Goal: Task Accomplishment & Management: Use online tool/utility

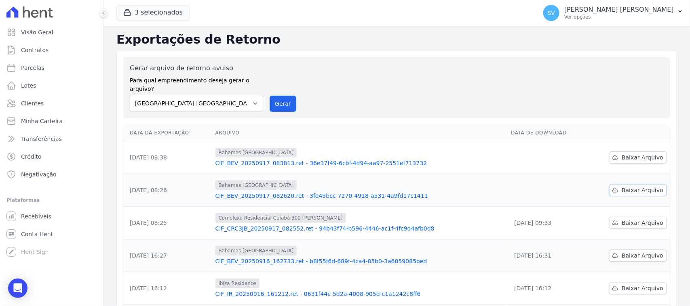
click at [619, 184] on link "Baixar Arquivo" at bounding box center [638, 190] width 58 height 12
click at [631, 154] on span "Baixar Arquivo" at bounding box center [643, 158] width 42 height 8
drag, startPoint x: 203, startPoint y: 91, endPoint x: 209, endPoint y: 101, distance: 11.4
click at [203, 95] on select "BAHAMAS EAST VILLAGE COMPLEXO RESIDENCIAL CUIABÁ 300 - JOÃO DE BARRO IBIZA RESI…" at bounding box center [196, 103] width 133 height 17
select select "a999329b-d322-46c5-b2df-9163b092fb9b"
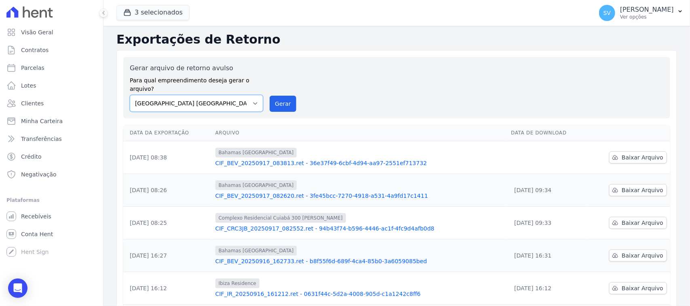
click at [130, 95] on select "BAHAMAS EAST VILLAGE COMPLEXO RESIDENCIAL CUIABÁ 300 - JOÃO DE BARRO IBIZA RESI…" at bounding box center [196, 103] width 133 height 17
drag, startPoint x: 290, startPoint y: 90, endPoint x: 379, endPoint y: 74, distance: 90.8
click at [290, 96] on button "Gerar" at bounding box center [283, 104] width 27 height 16
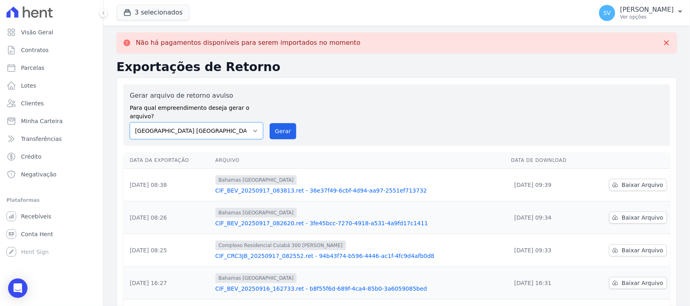
click at [233, 125] on select "[GEOGRAPHIC_DATA] COMPLEXO RESIDENCIAL [GEOGRAPHIC_DATA] 300 - [PERSON_NAME][GE…" at bounding box center [196, 130] width 133 height 17
select select "a999329b-d322-46c5-b2df-9163b092fb9b"
click at [130, 122] on select "[GEOGRAPHIC_DATA] COMPLEXO RESIDENCIAL [GEOGRAPHIC_DATA] 300 - [PERSON_NAME][GE…" at bounding box center [196, 130] width 133 height 17
click at [277, 126] on button "Gerar" at bounding box center [283, 131] width 27 height 16
click at [211, 112] on div "Gerar arquivo de retorno avulso Para qual empreendimento deseja gerar o arquivo…" at bounding box center [196, 115] width 133 height 48
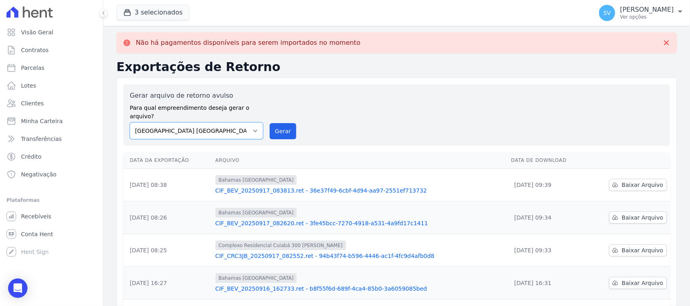
click at [202, 125] on select "[GEOGRAPHIC_DATA] COMPLEXO RESIDENCIAL [GEOGRAPHIC_DATA] 300 - [PERSON_NAME][GE…" at bounding box center [196, 130] width 133 height 17
select select "a999329b-d322-46c5-b2df-9163b092fb9b"
click at [130, 122] on select "[GEOGRAPHIC_DATA] COMPLEXO RESIDENCIAL [GEOGRAPHIC_DATA] 300 - [PERSON_NAME][GE…" at bounding box center [196, 130] width 133 height 17
click at [274, 123] on button "Gerar" at bounding box center [283, 131] width 27 height 16
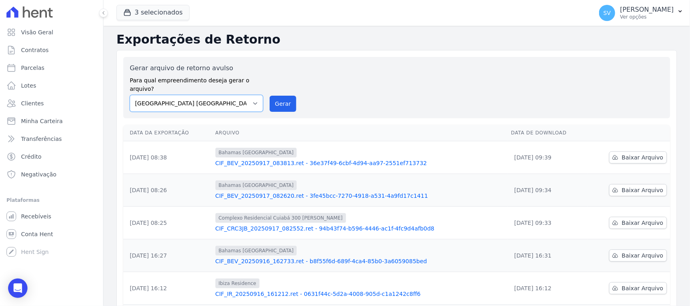
click at [241, 96] on select "[GEOGRAPHIC_DATA] COMPLEXO RESIDENCIAL [GEOGRAPHIC_DATA] 300 - [PERSON_NAME][GE…" at bounding box center [196, 103] width 133 height 17
click at [355, 74] on div "Gerar arquivo de retorno avulso Para qual empreendimento deseja gerar o arquivo…" at bounding box center [397, 87] width 534 height 48
drag, startPoint x: 215, startPoint y: 94, endPoint x: 228, endPoint y: 102, distance: 15.3
click at [215, 95] on select "[GEOGRAPHIC_DATA] COMPLEXO RESIDENCIAL [GEOGRAPHIC_DATA] 300 - [GEOGRAPHIC_DATA…" at bounding box center [196, 103] width 133 height 17
click at [130, 95] on select "[GEOGRAPHIC_DATA] COMPLEXO RESIDENCIAL [GEOGRAPHIC_DATA] 300 - [GEOGRAPHIC_DATA…" at bounding box center [196, 103] width 133 height 17
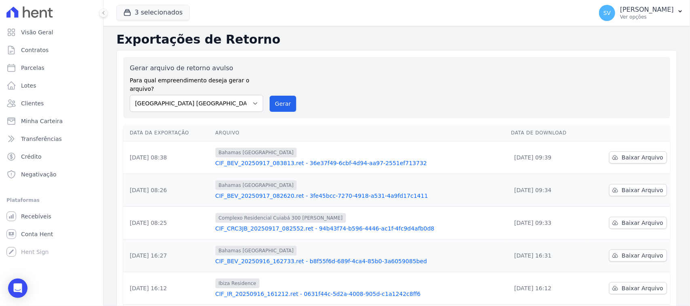
click at [235, 122] on div "Data da Exportação Arquivo Data de Download 17/09/2025, 08:38 Bahamas East Vill…" at bounding box center [396, 297] width 573 height 350
click at [220, 95] on select "[GEOGRAPHIC_DATA] COMPLEXO RESIDENCIAL [GEOGRAPHIC_DATA] 300 - [GEOGRAPHIC_DATA…" at bounding box center [196, 103] width 133 height 17
select select "a999329b-d322-46c5-b2df-9163b092fb9b"
click at [130, 95] on select "[GEOGRAPHIC_DATA] COMPLEXO RESIDENCIAL [GEOGRAPHIC_DATA] 300 - [GEOGRAPHIC_DATA…" at bounding box center [196, 103] width 133 height 17
click at [270, 98] on button "Gerar" at bounding box center [283, 104] width 27 height 16
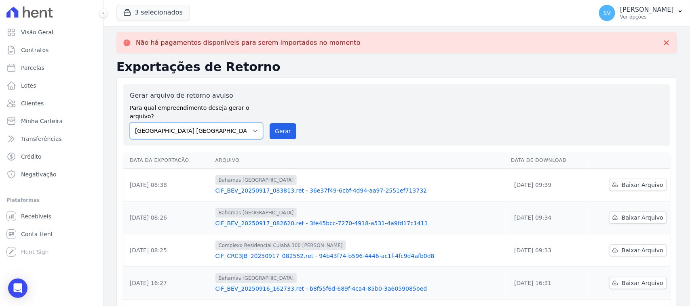
click at [207, 124] on select "BAHAMAS EAST VILLAGE COMPLEXO RESIDENCIAL CUIABÁ 300 - JOÃO DE BARRO IBIZA RESI…" at bounding box center [196, 130] width 133 height 17
click at [130, 122] on select "BAHAMAS EAST VILLAGE COMPLEXO RESIDENCIAL CUIABÁ 300 - JOÃO DE BARRO IBIZA RESI…" at bounding box center [196, 130] width 133 height 17
drag, startPoint x: 281, startPoint y: 129, endPoint x: 385, endPoint y: 71, distance: 119.1
click at [279, 129] on button "Gerar" at bounding box center [283, 131] width 27 height 16
click at [243, 122] on select "BAHAMAS EAST VILLAGE COMPLEXO RESIDENCIAL CUIABÁ 300 - JOÃO DE BARRO IBIZA RESI…" at bounding box center [196, 130] width 133 height 17
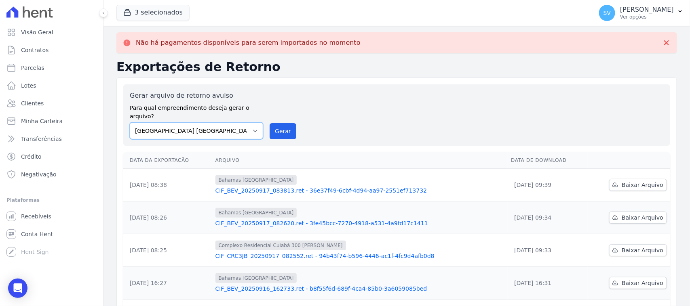
select select "73a372cd-5640-41c8-aaea-11bd74619c10"
click at [130, 122] on select "BAHAMAS EAST VILLAGE COMPLEXO RESIDENCIAL CUIABÁ 300 - JOÃO DE BARRO IBIZA RESI…" at bounding box center [196, 130] width 133 height 17
click at [270, 123] on button "Gerar" at bounding box center [283, 131] width 27 height 16
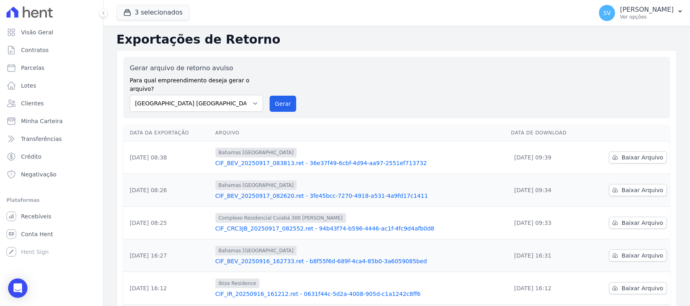
click at [390, 75] on div "Gerar arquivo de retorno avulso Para qual empreendimento deseja gerar o arquivo…" at bounding box center [397, 87] width 534 height 48
click at [235, 95] on select "BAHAMAS EAST VILLAGE COMPLEXO RESIDENCIAL CUIABÁ 300 - JOÃO DE BARRO IBIZA RESI…" at bounding box center [196, 103] width 133 height 17
select select "a999329b-d322-46c5-b2df-9163b092fb9b"
click at [130, 95] on select "BAHAMAS EAST VILLAGE COMPLEXO RESIDENCIAL CUIABÁ 300 - JOÃO DE BARRO IBIZA RESI…" at bounding box center [196, 103] width 133 height 17
click at [280, 84] on div "Gerar arquivo de retorno avulso Para qual empreendimento deseja gerar o arquivo…" at bounding box center [397, 87] width 534 height 48
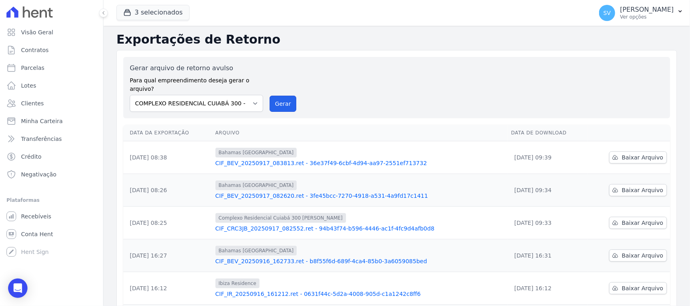
drag, startPoint x: 282, startPoint y: 87, endPoint x: 371, endPoint y: 73, distance: 90.0
click at [282, 96] on button "Gerar" at bounding box center [283, 104] width 27 height 16
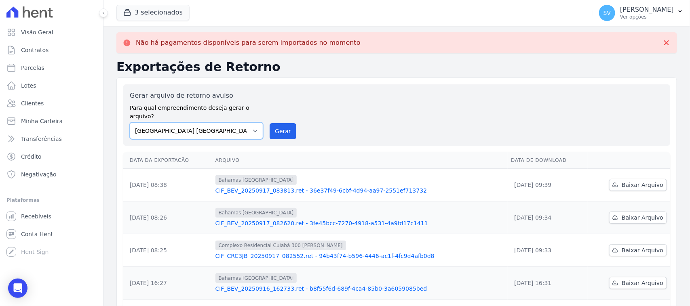
drag, startPoint x: 259, startPoint y: 114, endPoint x: 257, endPoint y: 120, distance: 6.0
click at [259, 122] on select "BAHAMAS EAST VILLAGE COMPLEXO RESIDENCIAL CUIABÁ 300 - JOÃO DE BARRO IBIZA RESI…" at bounding box center [196, 130] width 133 height 17
select select "a999329b-d322-46c5-b2df-9163b092fb9b"
click at [130, 122] on select "BAHAMAS EAST VILLAGE COMPLEXO RESIDENCIAL CUIABÁ 300 - JOÃO DE BARRO IBIZA RESI…" at bounding box center [196, 130] width 133 height 17
click at [285, 130] on button "Gerar" at bounding box center [283, 131] width 27 height 16
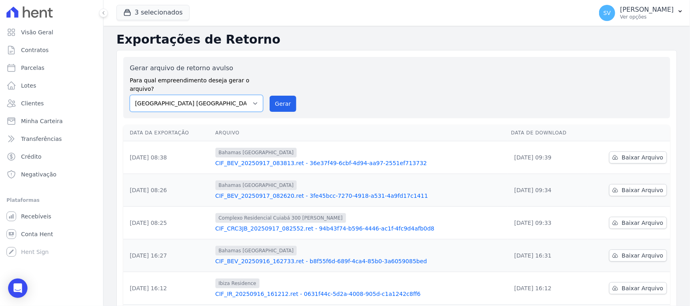
click at [182, 95] on select "[GEOGRAPHIC_DATA] COMPLEXO RESIDENCIAL [GEOGRAPHIC_DATA] 300 - [PERSON_NAME][GE…" at bounding box center [196, 103] width 133 height 17
select select "a999329b-d322-46c5-b2df-9163b092fb9b"
click at [130, 95] on select "[GEOGRAPHIC_DATA] COMPLEXO RESIDENCIAL [GEOGRAPHIC_DATA] 300 - [PERSON_NAME][GE…" at bounding box center [196, 103] width 133 height 17
click at [270, 97] on button "Gerar" at bounding box center [283, 104] width 27 height 16
drag, startPoint x: 230, startPoint y: 83, endPoint x: 236, endPoint y: 99, distance: 17.3
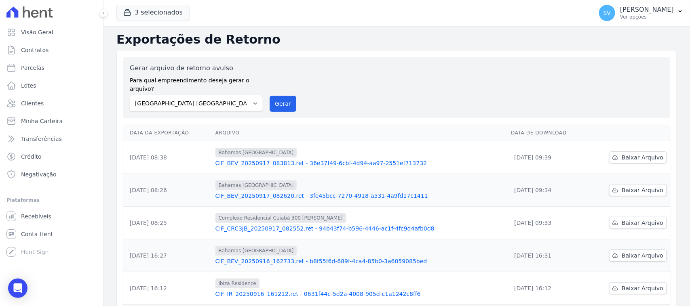
click at [230, 84] on label "Para qual empreendimento deseja gerar o arquivo?" at bounding box center [196, 83] width 133 height 20
click at [237, 101] on select "[GEOGRAPHIC_DATA] COMPLEXO RESIDENCIAL [GEOGRAPHIC_DATA] 300 - [PERSON_NAME][GE…" at bounding box center [196, 103] width 133 height 17
click at [130, 95] on select "[GEOGRAPHIC_DATA] COMPLEXO RESIDENCIAL [GEOGRAPHIC_DATA] 300 - [PERSON_NAME][GE…" at bounding box center [196, 103] width 133 height 17
click at [272, 96] on button "Gerar" at bounding box center [283, 104] width 27 height 16
drag, startPoint x: 226, startPoint y: 94, endPoint x: 229, endPoint y: 102, distance: 8.6
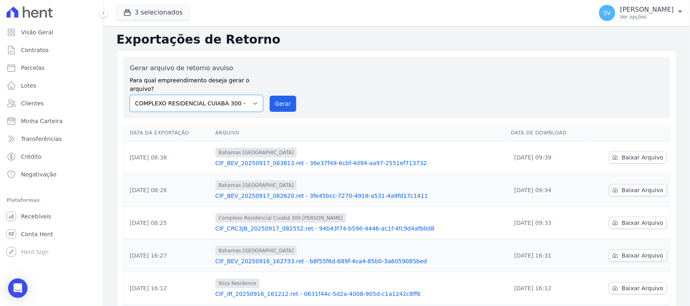
click at [226, 95] on select "[GEOGRAPHIC_DATA] COMPLEXO RESIDENCIAL [GEOGRAPHIC_DATA] 300 - [PERSON_NAME][GE…" at bounding box center [196, 103] width 133 height 17
select select "4da9ed21-cc8e-4588-a6ed-caad911ee607"
click at [130, 95] on select "[GEOGRAPHIC_DATA] COMPLEXO RESIDENCIAL [GEOGRAPHIC_DATA] 300 - [PERSON_NAME][GE…" at bounding box center [196, 103] width 133 height 17
click at [271, 97] on button "Gerar" at bounding box center [283, 104] width 27 height 16
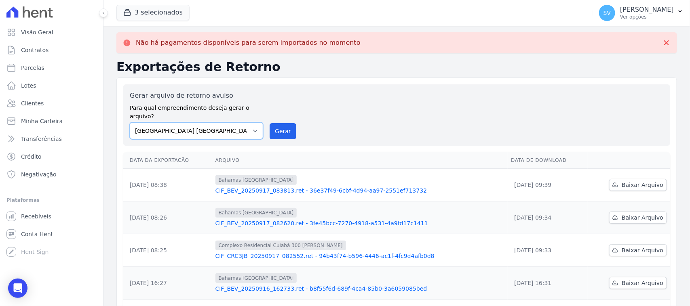
click at [237, 122] on select "[GEOGRAPHIC_DATA] COMPLEXO RESIDENCIAL [GEOGRAPHIC_DATA] 300 - [PERSON_NAME][GE…" at bounding box center [196, 130] width 133 height 17
select select "a999329b-d322-46c5-b2df-9163b092fb9b"
click at [130, 122] on select "[GEOGRAPHIC_DATA] COMPLEXO RESIDENCIAL [GEOGRAPHIC_DATA] 300 - [PERSON_NAME][GE…" at bounding box center [196, 130] width 133 height 17
click at [280, 124] on button "Gerar" at bounding box center [283, 131] width 27 height 16
click at [243, 122] on select "[GEOGRAPHIC_DATA] COMPLEXO RESIDENCIAL [GEOGRAPHIC_DATA] 300 - [PERSON_NAME][GE…" at bounding box center [196, 130] width 133 height 17
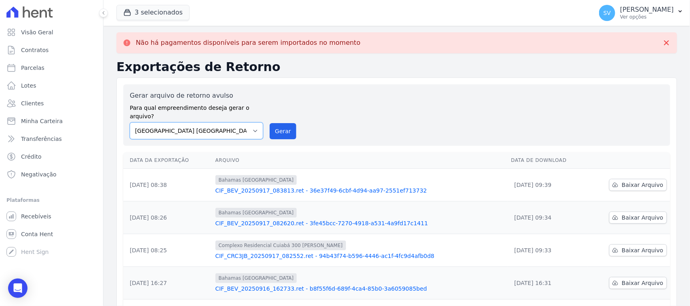
select select "73a372cd-5640-41c8-aaea-11bd74619c10"
click at [130, 122] on select "[GEOGRAPHIC_DATA] COMPLEXO RESIDENCIAL [GEOGRAPHIC_DATA] 300 - [PERSON_NAME][GE…" at bounding box center [196, 130] width 133 height 17
click at [283, 123] on button "Gerar" at bounding box center [283, 131] width 27 height 16
click at [364, 80] on div "Gerar arquivo de retorno avulso Para qual empreendimento deseja gerar o arquivo…" at bounding box center [396, 305] width 561 height 454
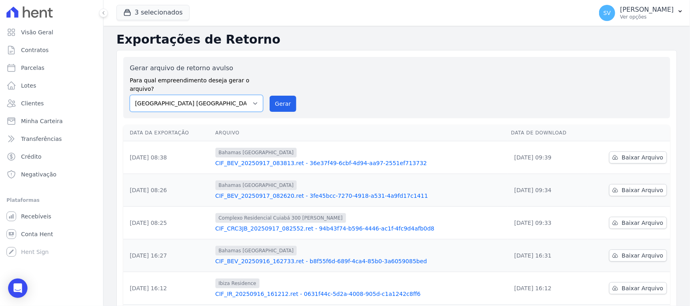
drag, startPoint x: 239, startPoint y: 90, endPoint x: 239, endPoint y: 103, distance: 12.9
click at [239, 95] on select "[GEOGRAPHIC_DATA] COMPLEXO RESIDENCIAL [GEOGRAPHIC_DATA] 300 - [PERSON_NAME][GE…" at bounding box center [196, 103] width 133 height 17
select select "a999329b-d322-46c5-b2df-9163b092fb9b"
click at [130, 95] on select "[GEOGRAPHIC_DATA] COMPLEXO RESIDENCIAL [GEOGRAPHIC_DATA] 300 - [PERSON_NAME][GE…" at bounding box center [196, 103] width 133 height 17
drag, startPoint x: 283, startPoint y: 93, endPoint x: 369, endPoint y: 76, distance: 87.5
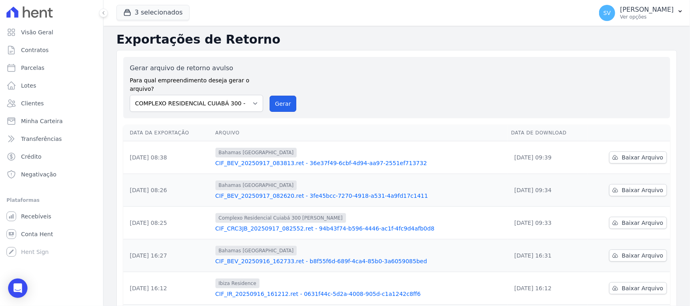
click at [283, 96] on button "Gerar" at bounding box center [283, 104] width 27 height 16
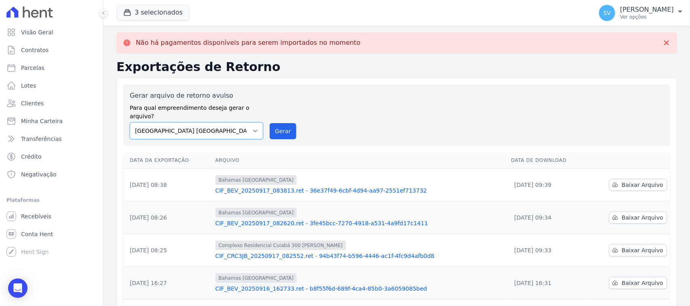
click at [253, 125] on select "[GEOGRAPHIC_DATA] COMPLEXO RESIDENCIAL [GEOGRAPHIC_DATA] 300 - [PERSON_NAME][GE…" at bounding box center [196, 130] width 133 height 17
select select "73a372cd-5640-41c8-aaea-11bd74619c10"
click at [130, 122] on select "[GEOGRAPHIC_DATA] COMPLEXO RESIDENCIAL [GEOGRAPHIC_DATA] 300 - [PERSON_NAME][GE…" at bounding box center [196, 130] width 133 height 17
click at [292, 115] on div "Gerar arquivo de retorno avulso Para qual empreendimento deseja gerar o arquivo…" at bounding box center [397, 115] width 534 height 48
click at [287, 123] on button "Gerar" at bounding box center [283, 131] width 27 height 16
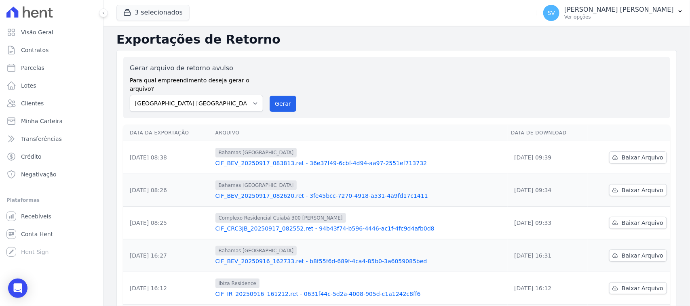
drag, startPoint x: 407, startPoint y: 84, endPoint x: 392, endPoint y: 100, distance: 21.5
click at [407, 85] on div "Gerar arquivo de retorno avulso Para qual empreendimento deseja gerar o arquivo…" at bounding box center [397, 87] width 534 height 48
drag, startPoint x: 196, startPoint y: 95, endPoint x: 202, endPoint y: 102, distance: 9.4
click at [196, 95] on select "[GEOGRAPHIC_DATA] COMPLEXO RESIDENCIAL [GEOGRAPHIC_DATA] 300 - [PERSON_NAME][GE…" at bounding box center [196, 103] width 133 height 17
select select "a999329b-d322-46c5-b2df-9163b092fb9b"
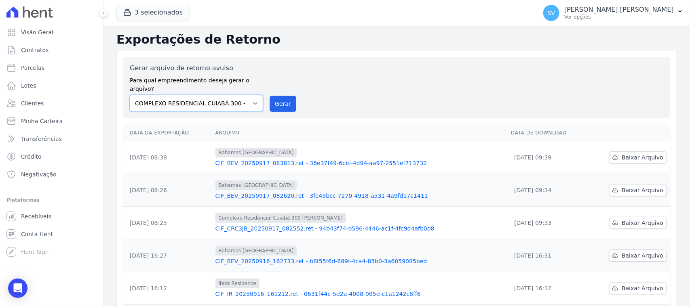
click at [130, 95] on select "[GEOGRAPHIC_DATA] COMPLEXO RESIDENCIAL [GEOGRAPHIC_DATA] 300 - [PERSON_NAME][GE…" at bounding box center [196, 103] width 133 height 17
drag, startPoint x: 267, startPoint y: 100, endPoint x: 277, endPoint y: 96, distance: 10.7
click at [269, 99] on div "Gerar arquivo de retorno avulso Para qual empreendimento deseja gerar o arquivo…" at bounding box center [397, 87] width 534 height 48
click at [279, 96] on button "Gerar" at bounding box center [283, 104] width 27 height 16
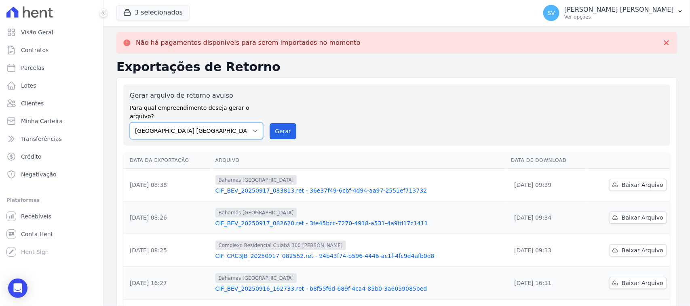
click at [245, 122] on select "[GEOGRAPHIC_DATA] COMPLEXO RESIDENCIAL [GEOGRAPHIC_DATA] 300 - [PERSON_NAME][GE…" at bounding box center [196, 130] width 133 height 17
select select "73a372cd-5640-41c8-aaea-11bd74619c10"
click at [130, 122] on select "[GEOGRAPHIC_DATA] COMPLEXO RESIDENCIAL [GEOGRAPHIC_DATA] 300 - [PERSON_NAME][GE…" at bounding box center [196, 130] width 133 height 17
click at [280, 123] on button "Gerar" at bounding box center [283, 131] width 27 height 16
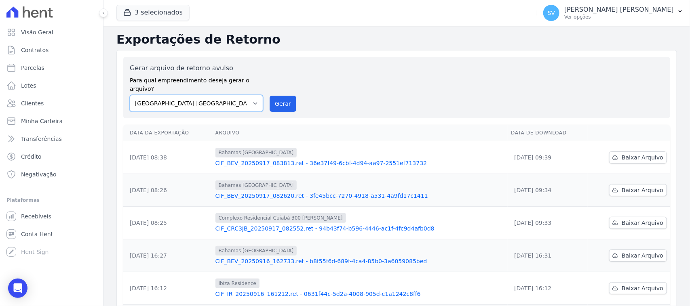
drag, startPoint x: 196, startPoint y: 87, endPoint x: 217, endPoint y: 102, distance: 25.7
click at [196, 95] on select "[GEOGRAPHIC_DATA] COMPLEXO RESIDENCIAL [GEOGRAPHIC_DATA] 300 - [PERSON_NAME][GE…" at bounding box center [196, 103] width 133 height 17
select select "a999329b-d322-46c5-b2df-9163b092fb9b"
click at [130, 95] on select "[GEOGRAPHIC_DATA] COMPLEXO RESIDENCIAL [GEOGRAPHIC_DATA] 300 - [PERSON_NAME][GE…" at bounding box center [196, 103] width 133 height 17
drag, startPoint x: 281, startPoint y: 91, endPoint x: 366, endPoint y: 79, distance: 86.1
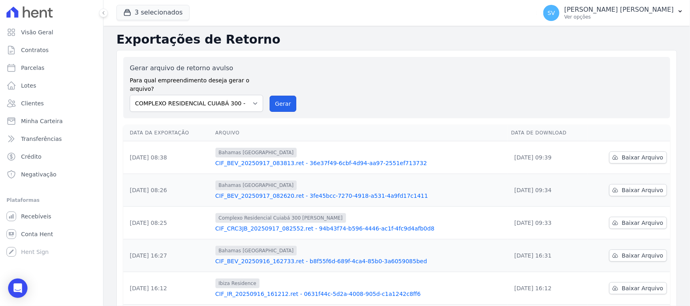
click at [281, 96] on button "Gerar" at bounding box center [283, 104] width 27 height 16
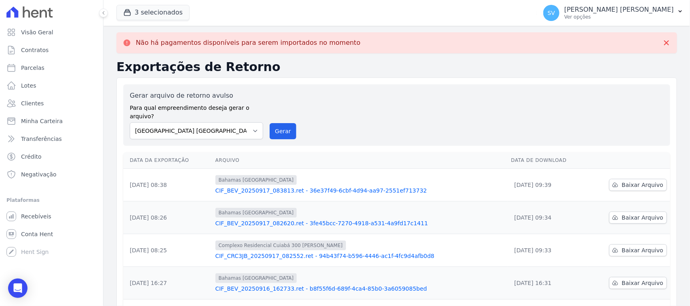
click at [243, 97] on label "Gerar arquivo de retorno avulso" at bounding box center [196, 96] width 133 height 10
click at [252, 122] on select "[GEOGRAPHIC_DATA] COMPLEXO RESIDENCIAL [GEOGRAPHIC_DATA] 300 - [PERSON_NAME][GE…" at bounding box center [196, 130] width 133 height 17
select select "73a372cd-5640-41c8-aaea-11bd74619c10"
click at [130, 122] on select "[GEOGRAPHIC_DATA] COMPLEXO RESIDENCIAL [GEOGRAPHIC_DATA] 300 - [PERSON_NAME][GE…" at bounding box center [196, 130] width 133 height 17
click at [275, 126] on button "Gerar" at bounding box center [283, 131] width 27 height 16
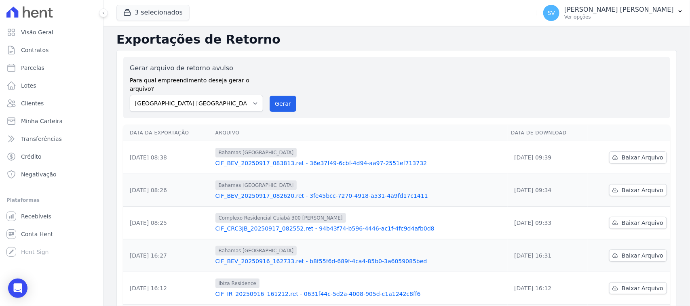
click at [52, 59] on ul "Visão Geral Contratos [GEOGRAPHIC_DATA] Lotes Clientes Minha Carteira Transferê…" at bounding box center [51, 103] width 97 height 158
click at [57, 67] on link "Parcelas" at bounding box center [51, 68] width 97 height 16
select select
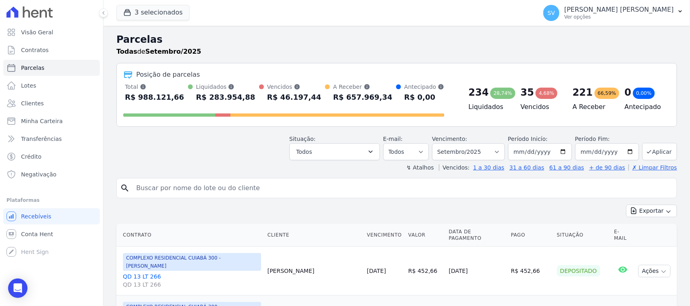
click at [259, 193] on input "search" at bounding box center [402, 188] width 542 height 16
type input "ROSELI DOS [PERSON_NAME]"
select select
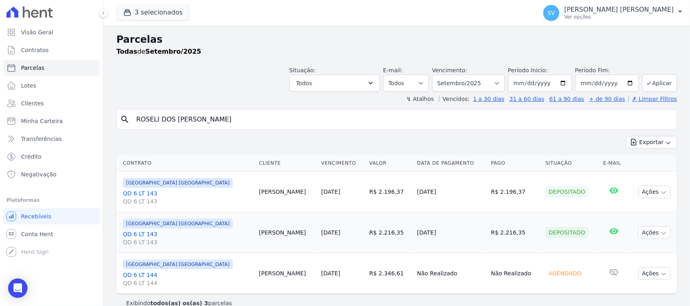
click at [344, 152] on div "Exportar Exportar PDF Exportar CSV" at bounding box center [396, 145] width 561 height 19
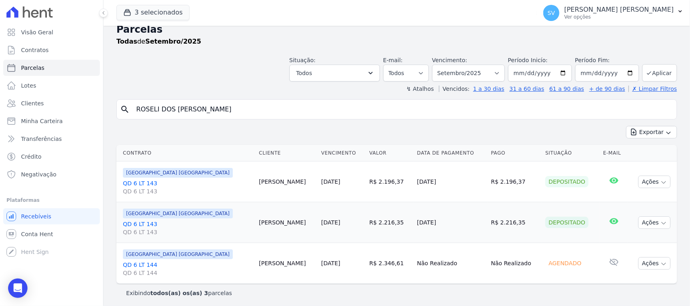
scroll to position [13, 0]
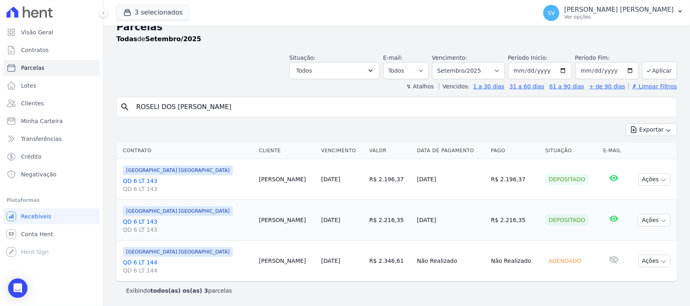
drag, startPoint x: 310, startPoint y: 263, endPoint x: 268, endPoint y: 261, distance: 42.9
click at [274, 261] on tr "[GEOGRAPHIC_DATA] [GEOGRAPHIC_DATA] QD 6 LT 144 QD 6 LT 144 [PERSON_NAME] [DATE…" at bounding box center [396, 261] width 561 height 41
drag, startPoint x: 215, startPoint y: 263, endPoint x: 257, endPoint y: 262, distance: 42.0
click at [257, 262] on td "[PERSON_NAME]" at bounding box center [287, 261] width 62 height 41
click at [271, 239] on td "[PERSON_NAME]" at bounding box center [287, 220] width 62 height 41
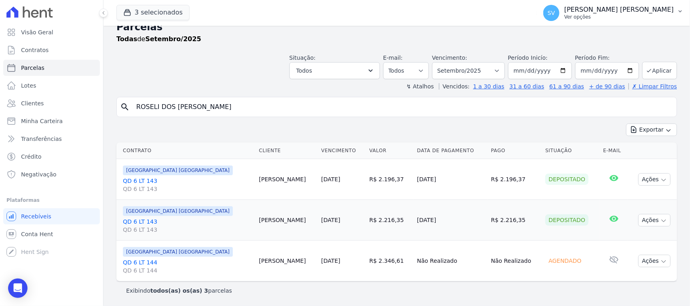
click at [603, 15] on p "Ver opções" at bounding box center [619, 17] width 110 height 6
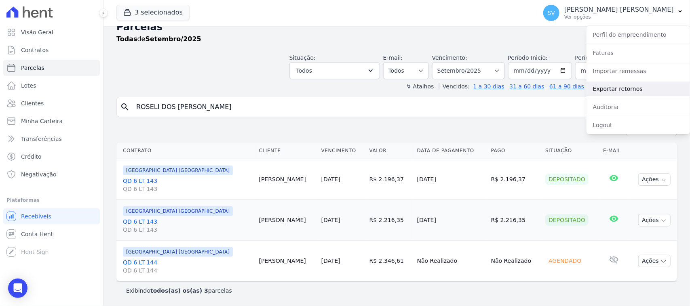
click at [609, 91] on link "Exportar retornos" at bounding box center [637, 89] width 103 height 15
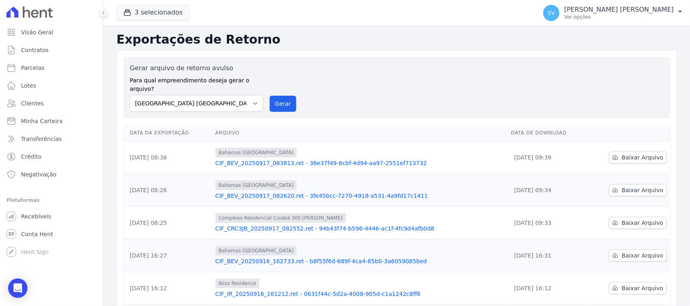
drag, startPoint x: 641, startPoint y: 10, endPoint x: 623, endPoint y: 44, distance: 38.7
click at [641, 10] on p "[PERSON_NAME] [PERSON_NAME]" at bounding box center [619, 10] width 110 height 8
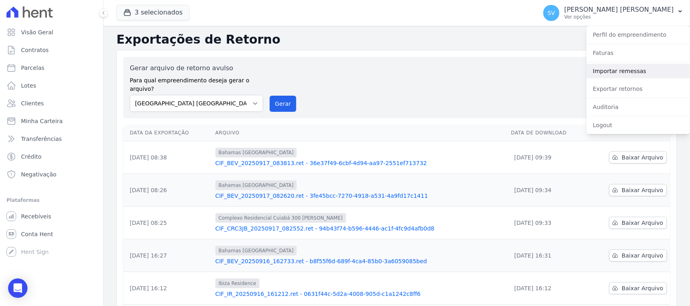
click at [616, 72] on link "Importar remessas" at bounding box center [637, 71] width 103 height 15
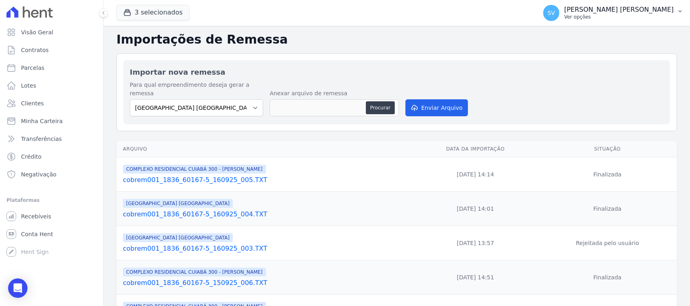
click at [595, 4] on button "[PERSON_NAME] [PERSON_NAME] Ver opções" at bounding box center [613, 13] width 153 height 23
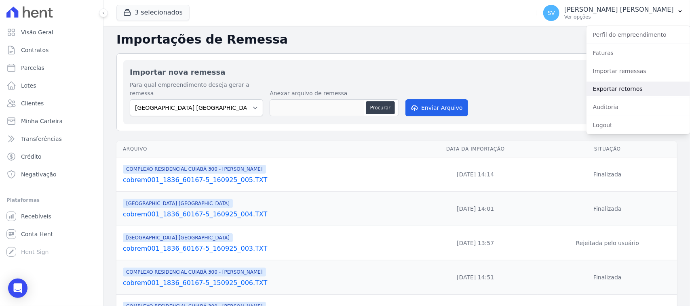
click at [611, 90] on link "Exportar retornos" at bounding box center [637, 89] width 103 height 15
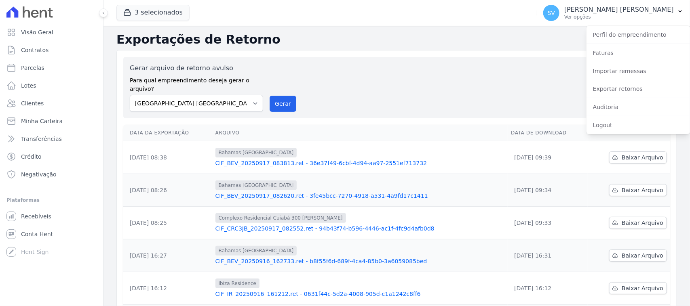
click at [238, 104] on div "Gerar arquivo de retorno avulso Para qual empreendimento deseja gerar o arquivo…" at bounding box center [396, 87] width 547 height 61
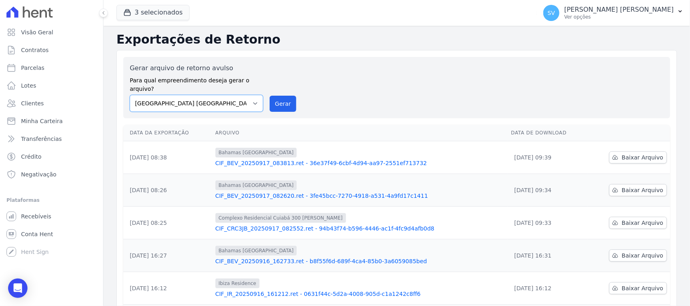
click at [247, 95] on select "[GEOGRAPHIC_DATA] COMPLEXO RESIDENCIAL [GEOGRAPHIC_DATA] 300 - [PERSON_NAME][GE…" at bounding box center [196, 103] width 133 height 17
select select "a999329b-d322-46c5-b2df-9163b092fb9b"
click at [130, 95] on select "[GEOGRAPHIC_DATA] COMPLEXO RESIDENCIAL [GEOGRAPHIC_DATA] 300 - [PERSON_NAME][GE…" at bounding box center [196, 103] width 133 height 17
drag, startPoint x: 288, startPoint y: 89, endPoint x: 393, endPoint y: 67, distance: 107.5
click at [288, 96] on button "Gerar" at bounding box center [283, 104] width 27 height 16
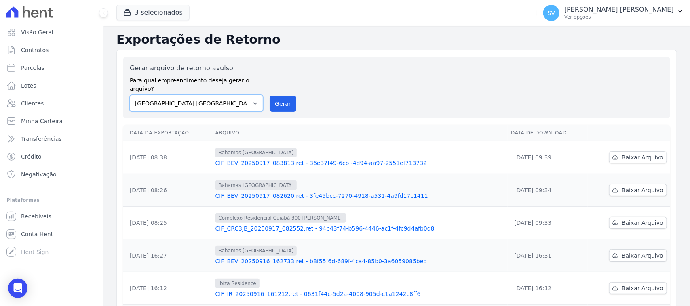
click at [219, 101] on select "[GEOGRAPHIC_DATA] COMPLEXO RESIDENCIAL [GEOGRAPHIC_DATA] 300 - [PERSON_NAME][GE…" at bounding box center [196, 103] width 133 height 17
select select "a999329b-d322-46c5-b2df-9163b092fb9b"
click at [130, 95] on select "[GEOGRAPHIC_DATA] COMPLEXO RESIDENCIAL [GEOGRAPHIC_DATA] 300 - [PERSON_NAME][GE…" at bounding box center [196, 103] width 133 height 17
drag, startPoint x: 278, startPoint y: 99, endPoint x: 380, endPoint y: 78, distance: 104.5
click at [278, 100] on button "Gerar" at bounding box center [283, 104] width 27 height 16
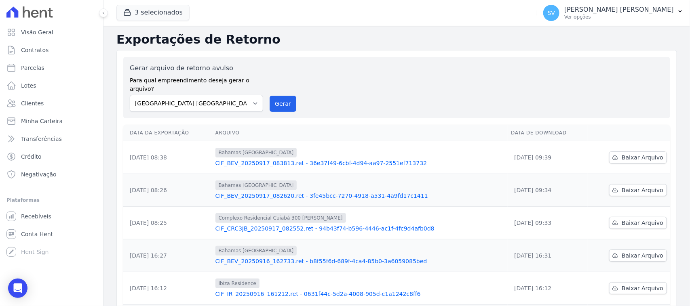
click at [194, 84] on label "Para qual empreendimento deseja gerar o arquivo?" at bounding box center [196, 83] width 133 height 20
drag, startPoint x: 201, startPoint y: 90, endPoint x: 213, endPoint y: 102, distance: 16.9
click at [202, 95] on select "[GEOGRAPHIC_DATA] COMPLEXO RESIDENCIAL [GEOGRAPHIC_DATA] 300 - [PERSON_NAME][GE…" at bounding box center [196, 103] width 133 height 17
select select "a999329b-d322-46c5-b2df-9163b092fb9b"
click at [130, 95] on select "[GEOGRAPHIC_DATA] COMPLEXO RESIDENCIAL [GEOGRAPHIC_DATA] 300 - [PERSON_NAME][GE…" at bounding box center [196, 103] width 133 height 17
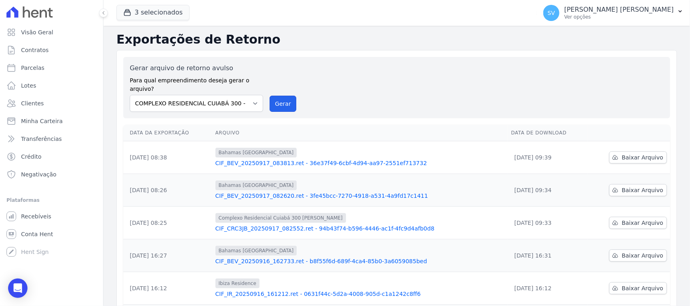
click at [275, 98] on button "Gerar" at bounding box center [283, 104] width 27 height 16
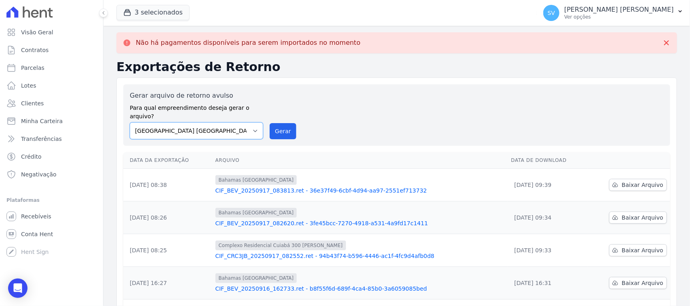
drag, startPoint x: 228, startPoint y: 116, endPoint x: 231, endPoint y: 130, distance: 14.8
click at [229, 122] on select "[GEOGRAPHIC_DATA] COMPLEXO RESIDENCIAL [GEOGRAPHIC_DATA] 300 - [PERSON_NAME][GE…" at bounding box center [196, 130] width 133 height 17
select select "73a372cd-5640-41c8-aaea-11bd74619c10"
click at [130, 122] on select "[GEOGRAPHIC_DATA] COMPLEXO RESIDENCIAL [GEOGRAPHIC_DATA] 300 - [PERSON_NAME][GE…" at bounding box center [196, 130] width 133 height 17
click at [290, 123] on button "Gerar" at bounding box center [283, 131] width 27 height 16
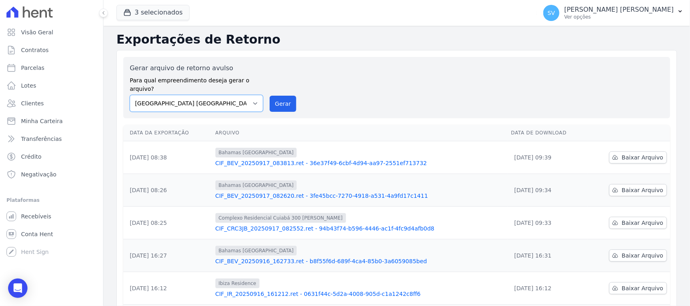
click at [232, 95] on select "[GEOGRAPHIC_DATA] COMPLEXO RESIDENCIAL [GEOGRAPHIC_DATA] 300 - [PERSON_NAME][GE…" at bounding box center [196, 103] width 133 height 17
select select "a999329b-d322-46c5-b2df-9163b092fb9b"
click at [130, 95] on select "[GEOGRAPHIC_DATA] COMPLEXO RESIDENCIAL [GEOGRAPHIC_DATA] 300 - [PERSON_NAME][GE…" at bounding box center [196, 103] width 133 height 17
click at [284, 98] on button "Gerar" at bounding box center [283, 104] width 27 height 16
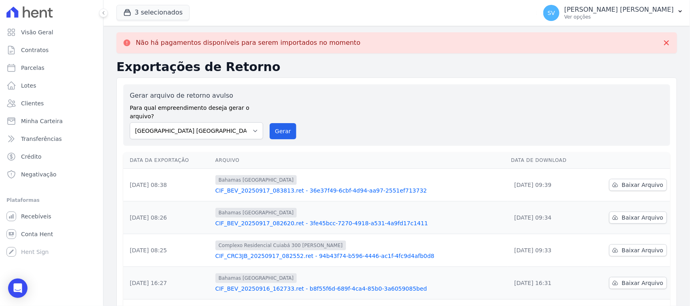
click at [334, 88] on div "Gerar arquivo de retorno avulso Para qual empreendimento deseja gerar o arquivo…" at bounding box center [396, 114] width 547 height 61
